Goal: Task Accomplishment & Management: Complete application form

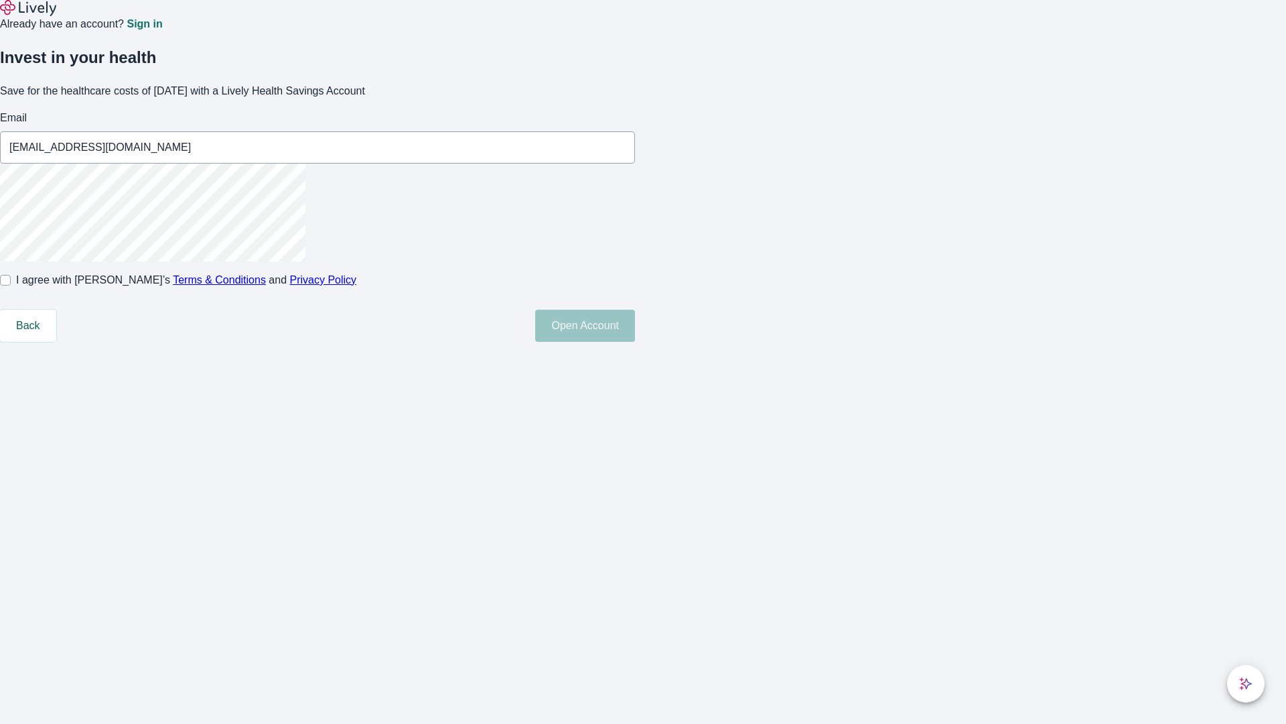
click at [11, 285] on input "I agree with Lively’s Terms & Conditions and Privacy Policy" at bounding box center [5, 280] width 11 height 11
checkbox input "true"
click at [635, 342] on button "Open Account" at bounding box center [585, 326] width 100 height 32
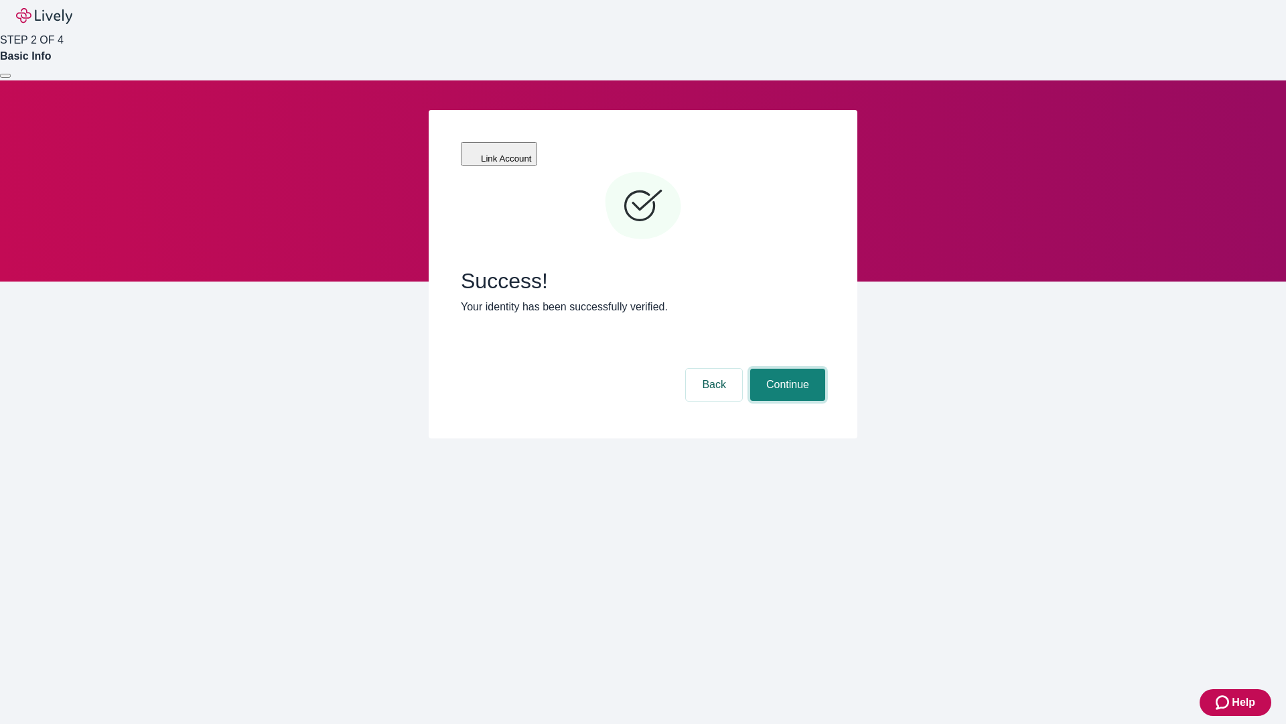
click at [786, 368] on button "Continue" at bounding box center [787, 384] width 75 height 32
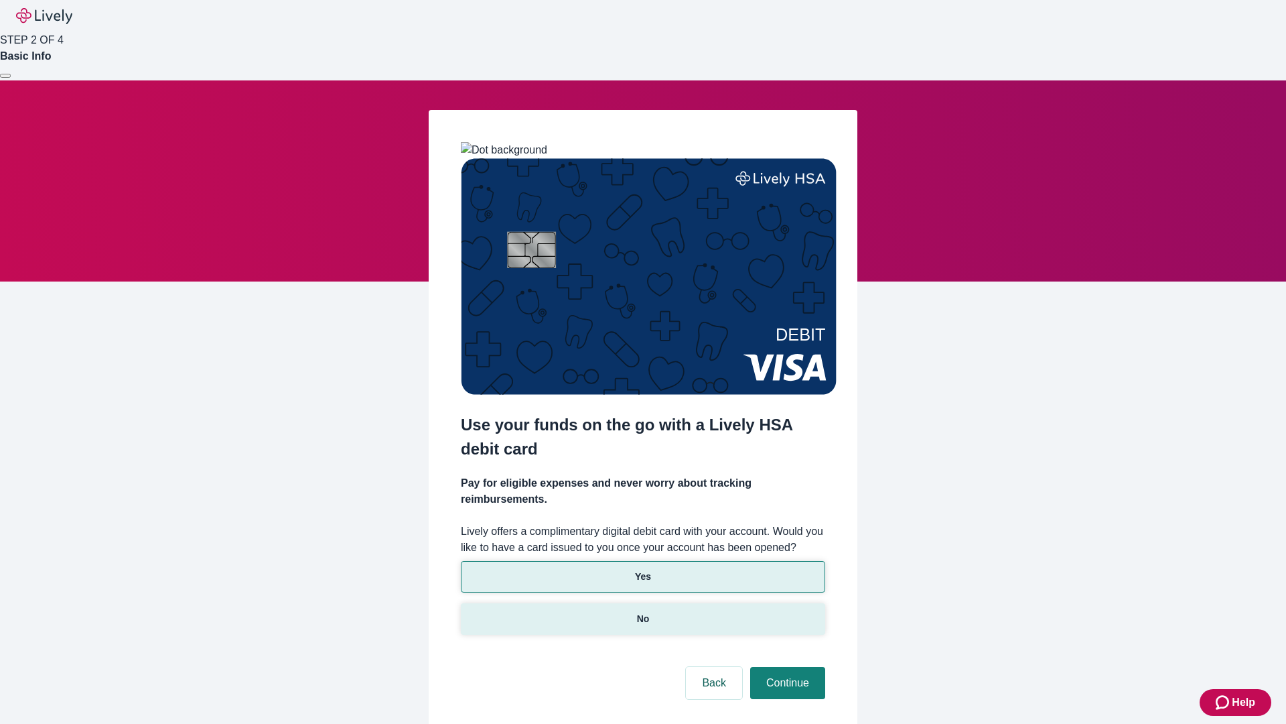
click at [642, 612] on p "No" at bounding box center [643, 619] width 13 height 14
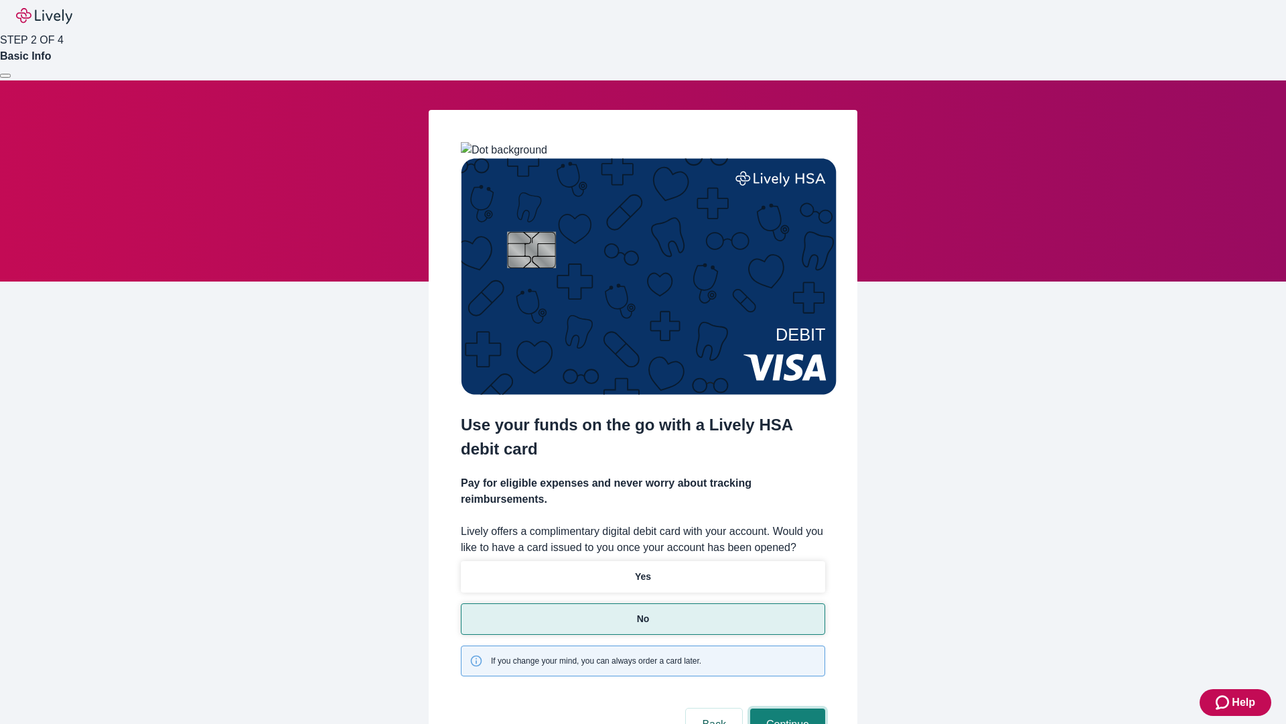
click at [786, 708] on button "Continue" at bounding box center [787, 724] width 75 height 32
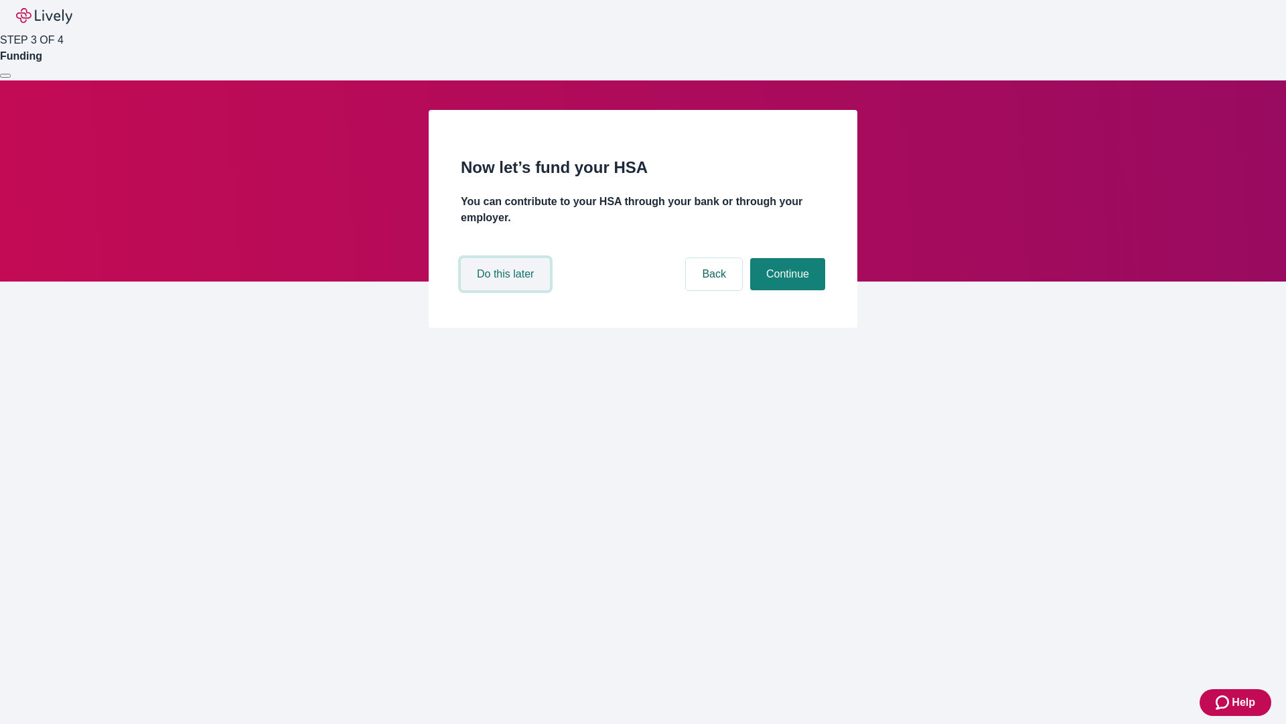
click at [507, 290] on button "Do this later" at bounding box center [505, 274] width 89 height 32
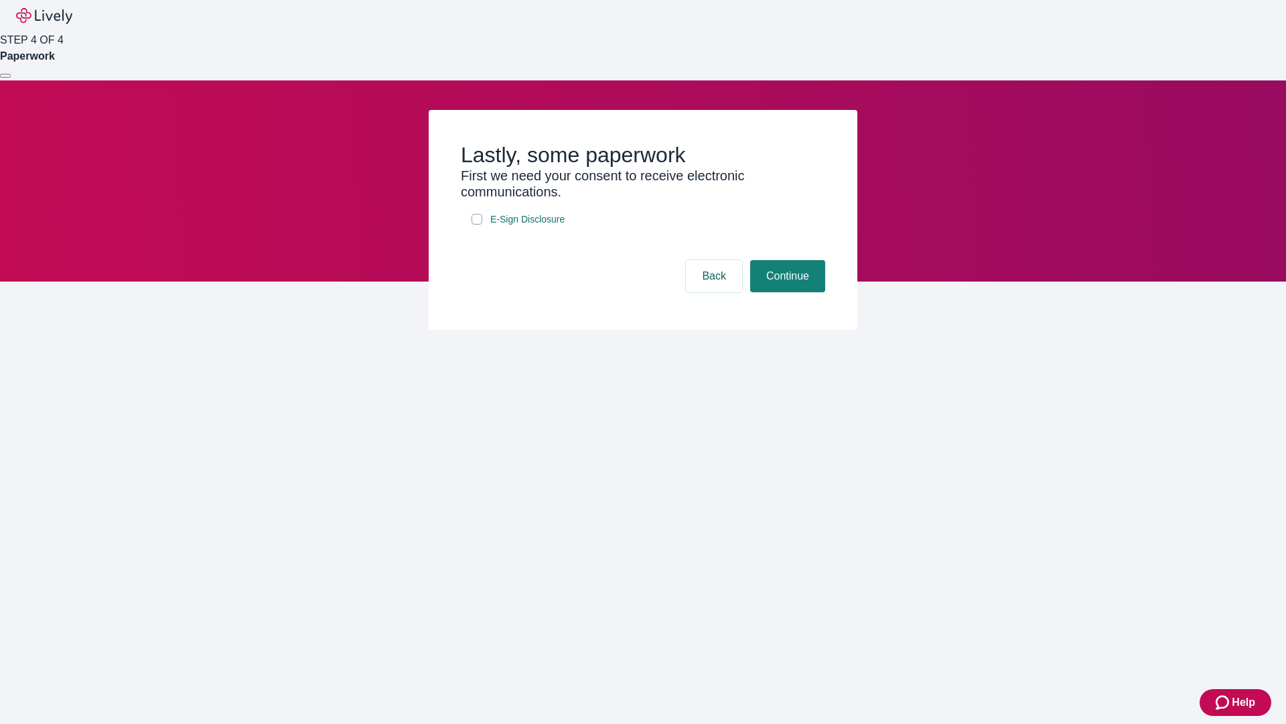
click at [477, 224] on input "E-Sign Disclosure" at bounding box center [477, 219] width 11 height 11
checkbox input "true"
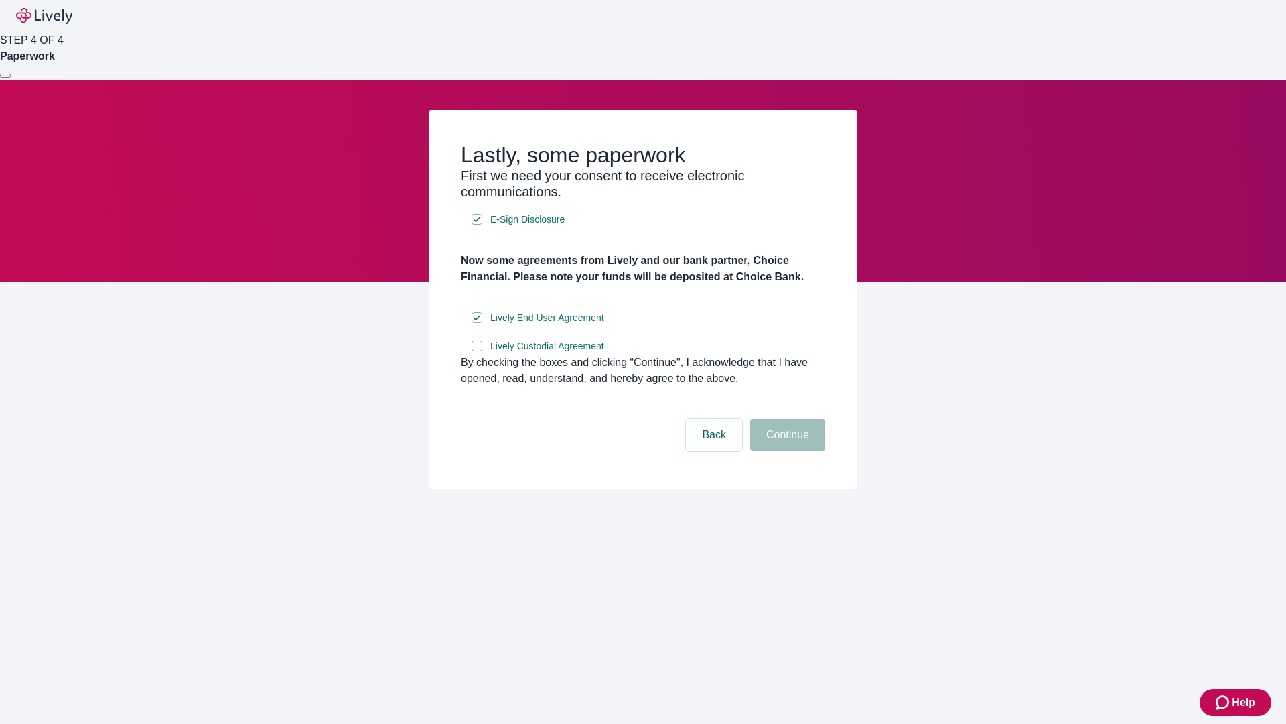
click at [477, 351] on input "Lively Custodial Agreement" at bounding box center [477, 345] width 11 height 11
checkbox input "true"
click at [786, 451] on button "Continue" at bounding box center [787, 435] width 75 height 32
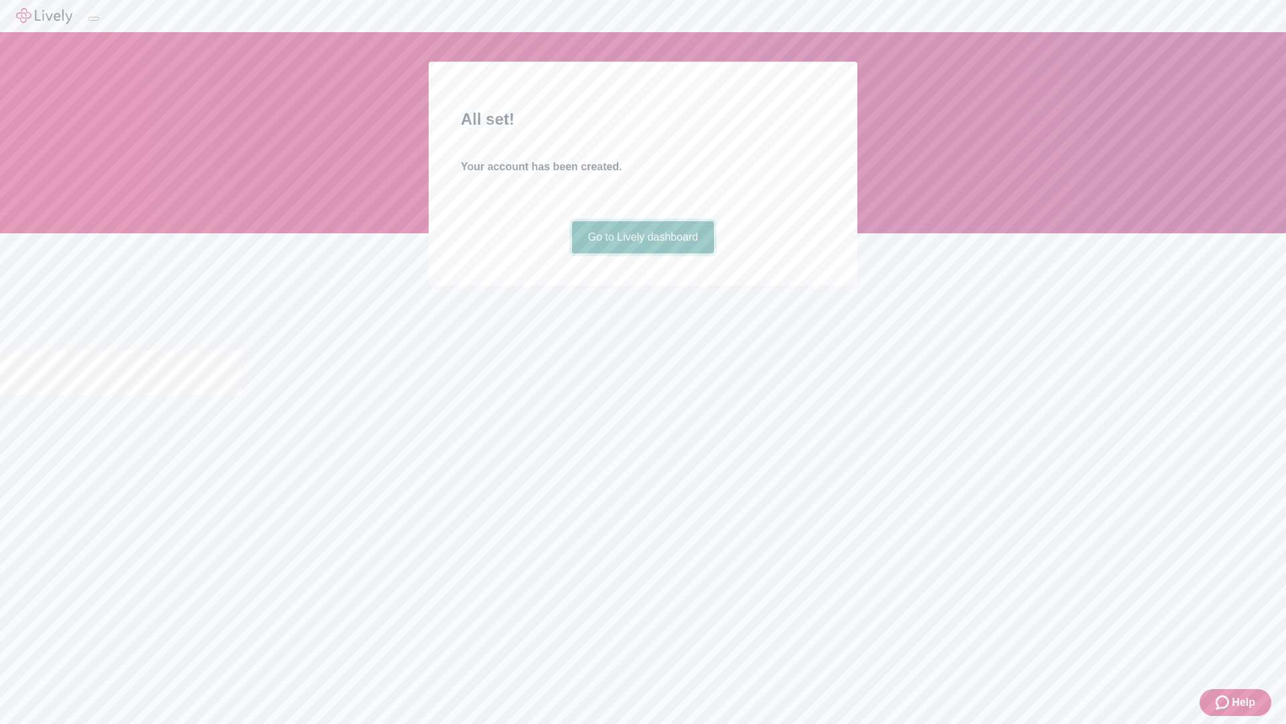
click at [642, 253] on link "Go to Lively dashboard" at bounding box center [643, 237] width 143 height 32
